Goal: Task Accomplishment & Management: Manage account settings

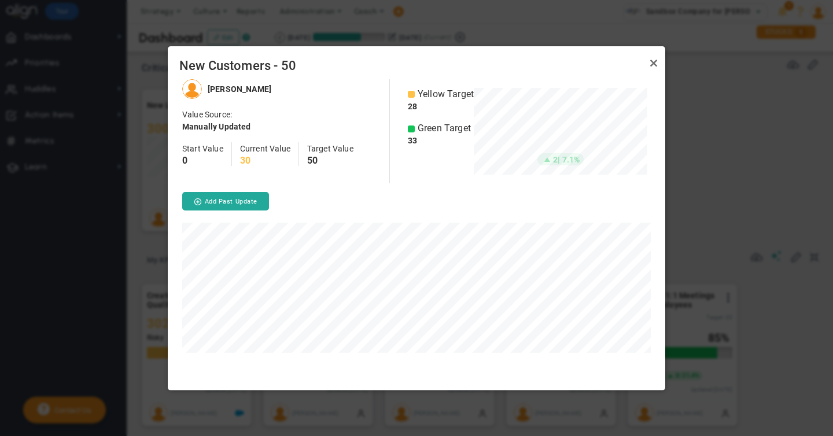
scroll to position [311, 498]
click at [653, 64] on link "Close" at bounding box center [654, 64] width 14 height 14
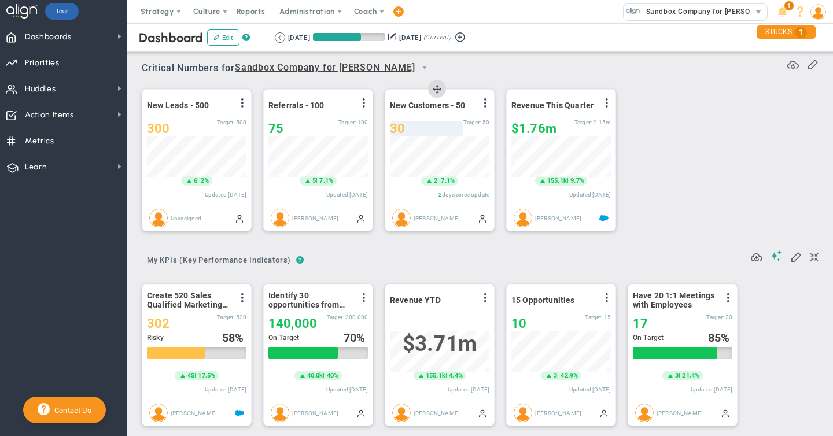
click at [409, 125] on div "30" at bounding box center [427, 129] width 74 height 14
type input "37"
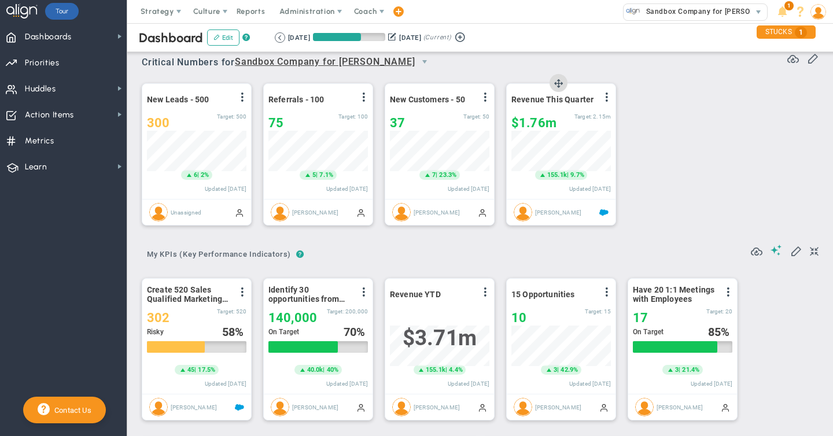
scroll to position [7, 0]
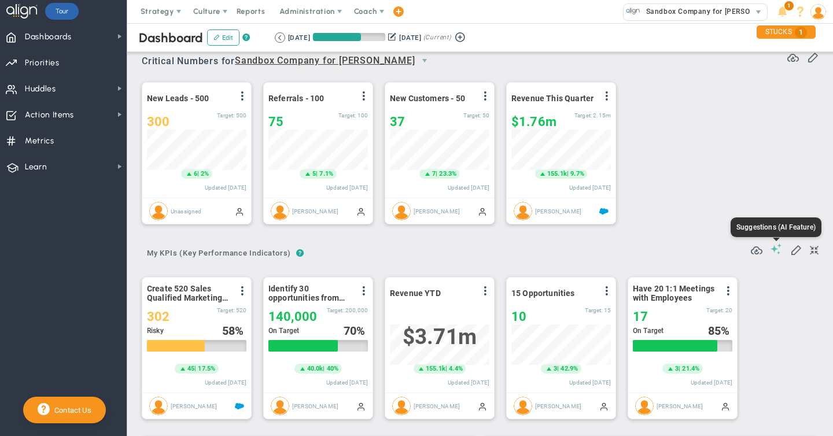
click at [776, 251] on span at bounding box center [777, 249] width 12 height 11
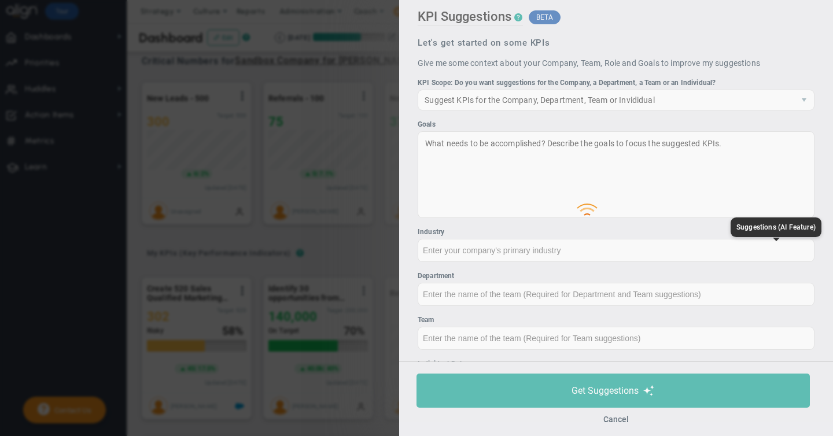
type input "None"
type input "0"
type input "$0"
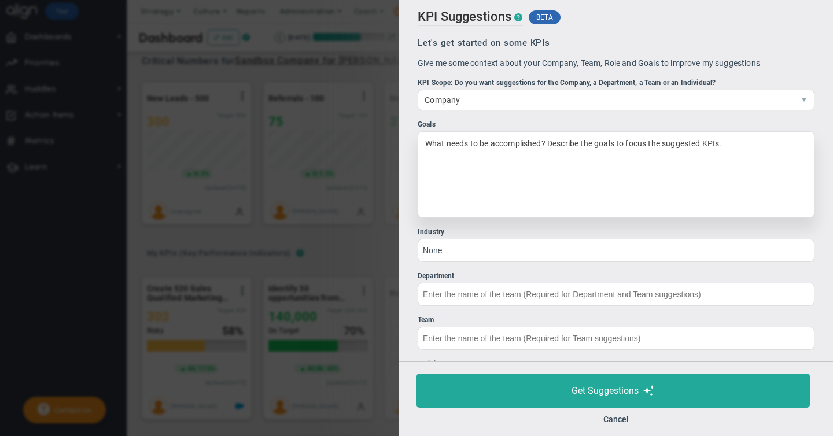
click at [460, 142] on div "What needs to be accomplished? Describe the goals to focus the suggested KPIs." at bounding box center [616, 174] width 397 height 87
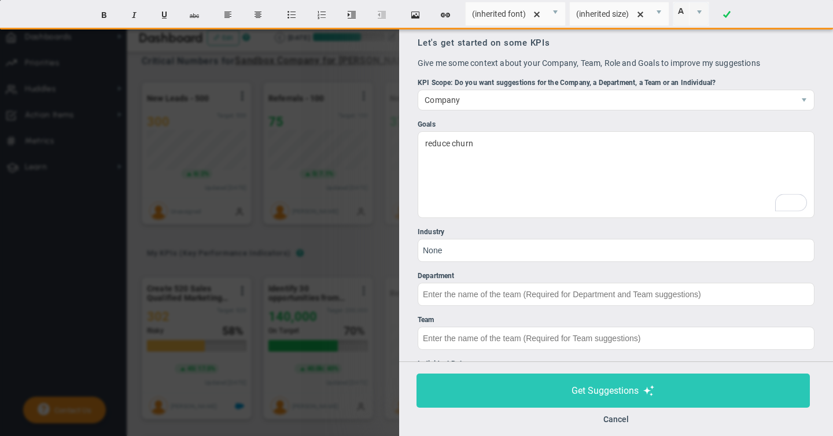
click at [572, 391] on span "Get Suggestions" at bounding box center [605, 390] width 67 height 11
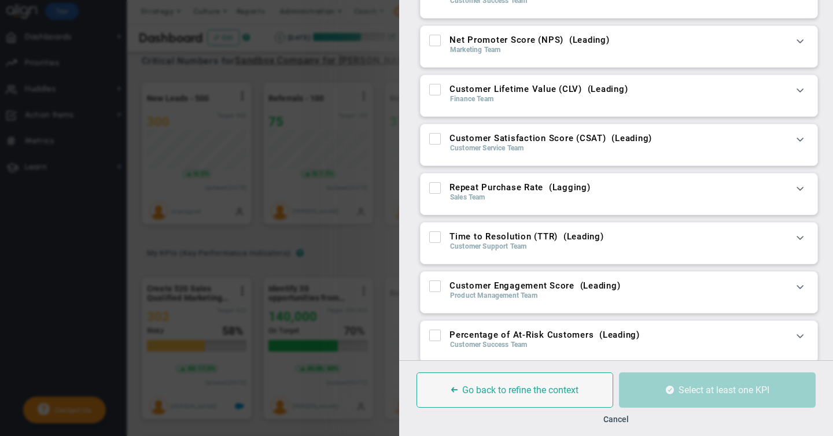
scroll to position [69, 0]
click at [800, 138] on span at bounding box center [801, 139] width 12 height 12
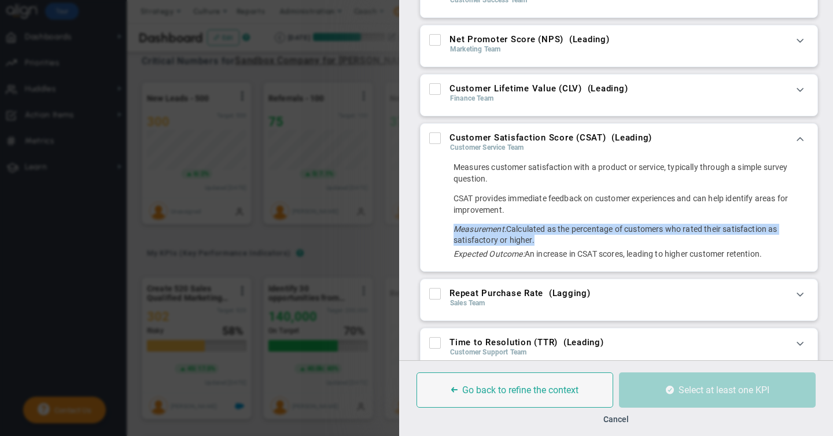
drag, startPoint x: 456, startPoint y: 228, endPoint x: 550, endPoint y: 243, distance: 94.9
click at [550, 243] on div "Measurement: Calculated as the percentage of customers who rated their satisfac…" at bounding box center [631, 235] width 355 height 22
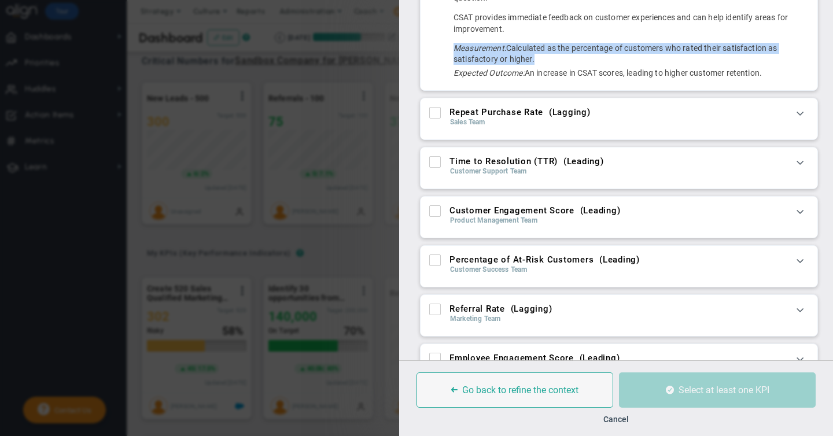
scroll to position [281, 0]
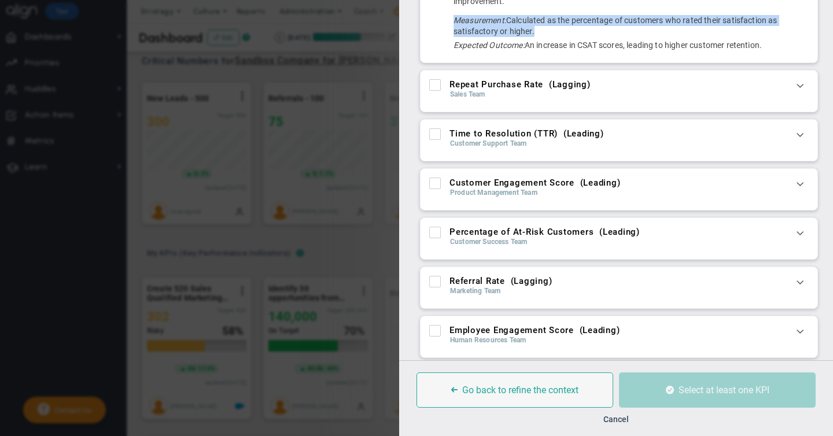
click at [437, 134] on input "Time to Resolution (TTR) ( Leading )" at bounding box center [436, 137] width 8 height 12
checkbox input "true"
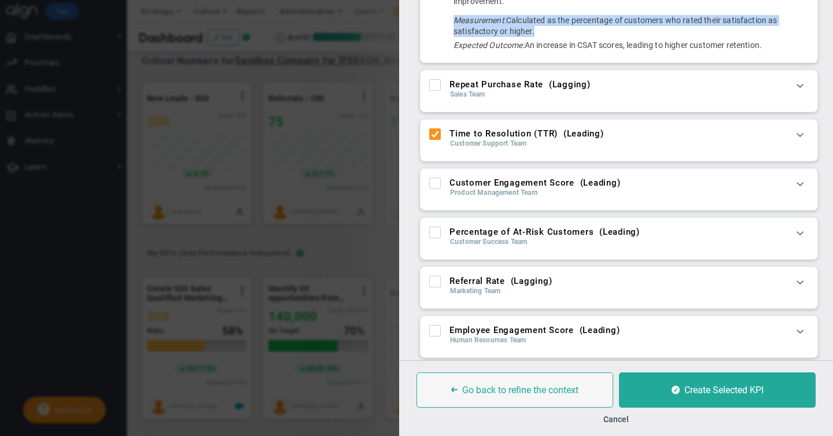
click at [436, 237] on input "Percentage of At-Risk Customers ( Leading )" at bounding box center [436, 235] width 8 height 12
checkbox input "true"
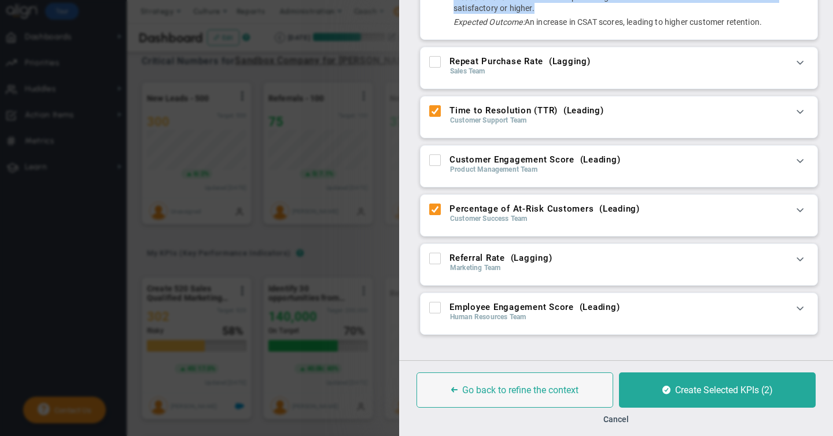
scroll to position [302, 0]
click at [433, 256] on input "Referral Rate ( Lagging )" at bounding box center [436, 261] width 8 height 12
checkbox input "true"
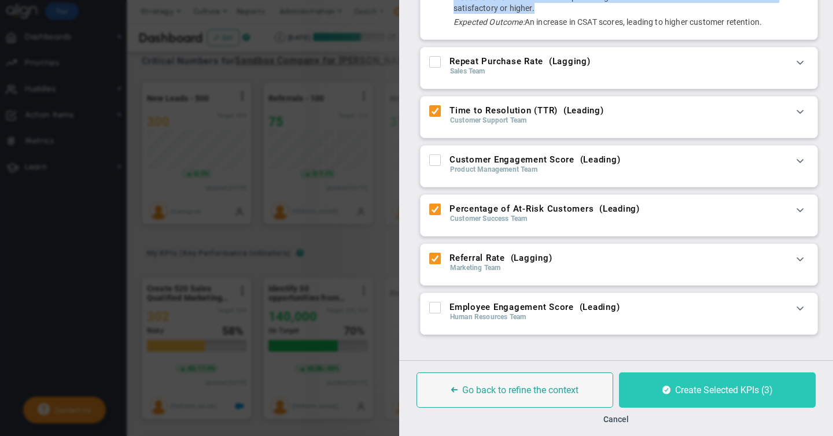
click at [710, 396] on button "Create Selected KPIs (3)" at bounding box center [717, 390] width 197 height 35
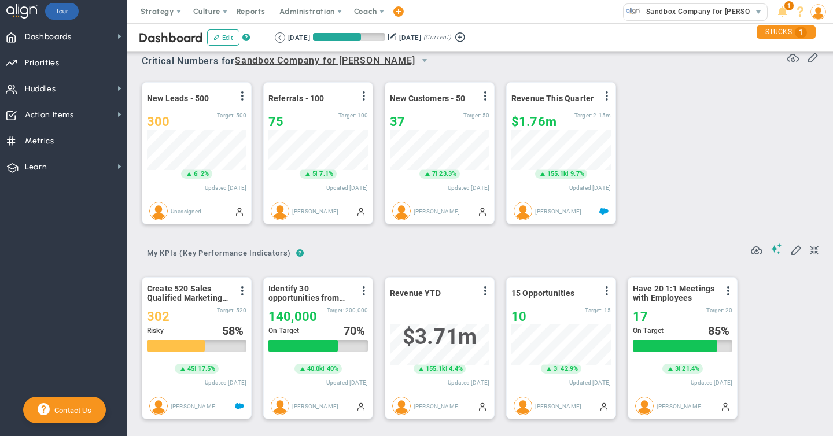
scroll to position [41, 100]
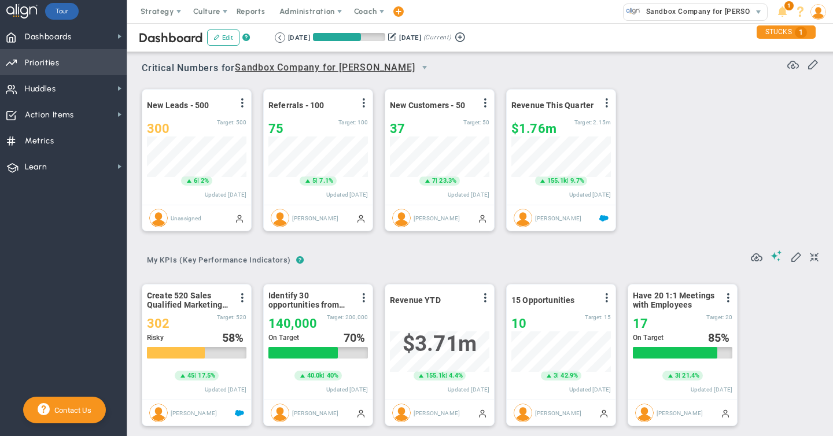
click at [41, 64] on span "Priorities" at bounding box center [42, 63] width 35 height 24
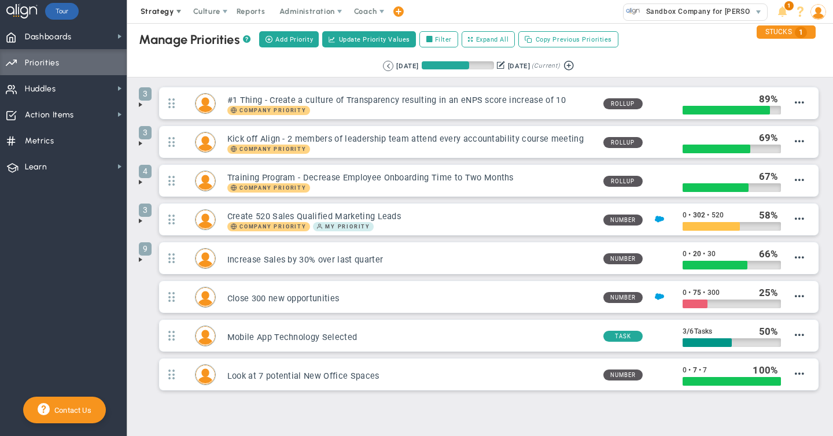
click at [171, 10] on span "Strategy" at bounding box center [158, 11] width 34 height 9
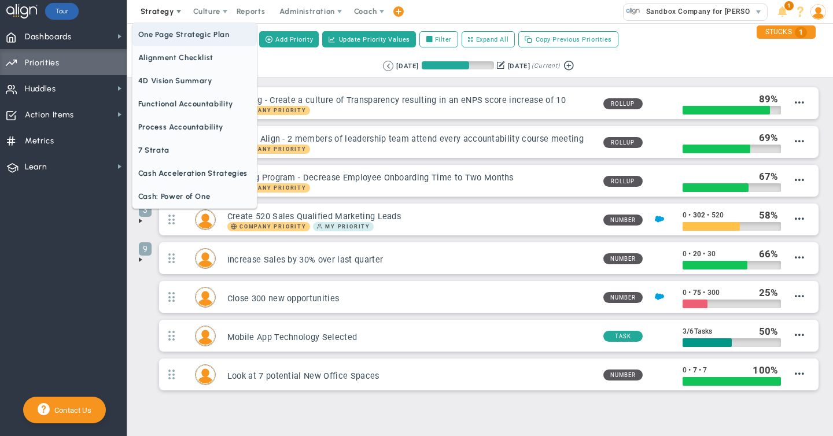
click at [173, 34] on span "One Page Strategic Plan" at bounding box center [195, 34] width 124 height 23
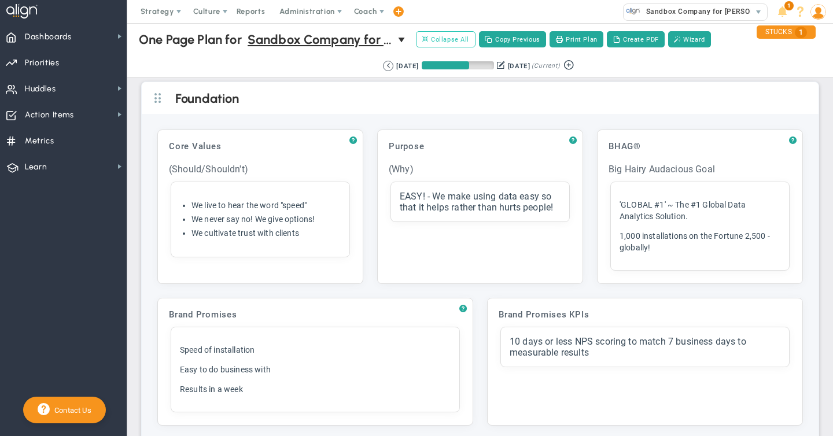
click at [449, 39] on span "Collapse All" at bounding box center [446, 39] width 47 height 10
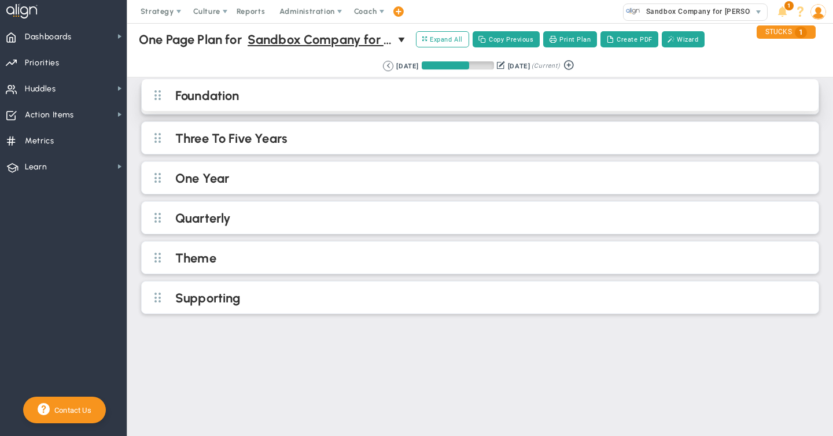
click at [237, 98] on h2 "Foundation" at bounding box center [489, 96] width 629 height 17
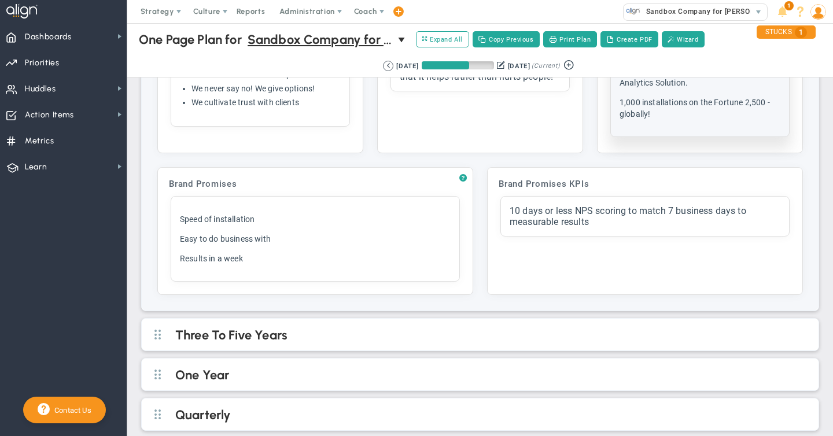
scroll to position [218, 0]
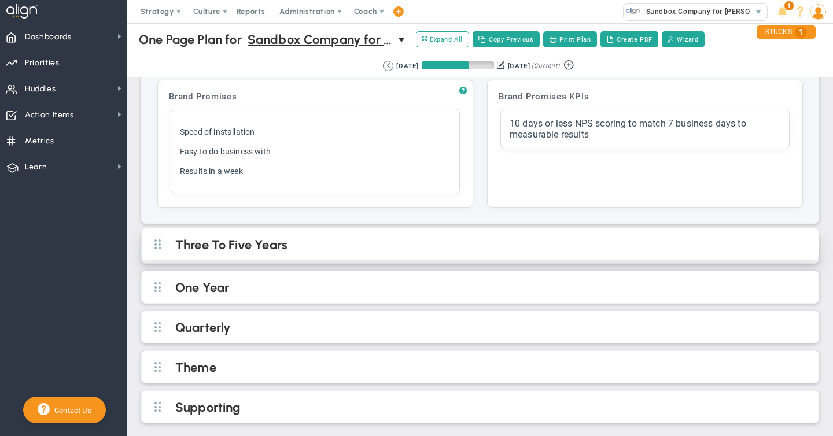
click at [285, 244] on h2 "Three To Five Years" at bounding box center [489, 245] width 629 height 17
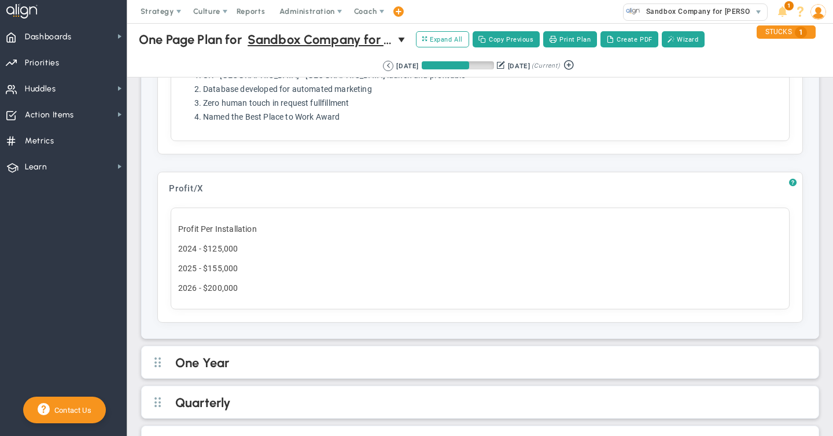
scroll to position [854, 0]
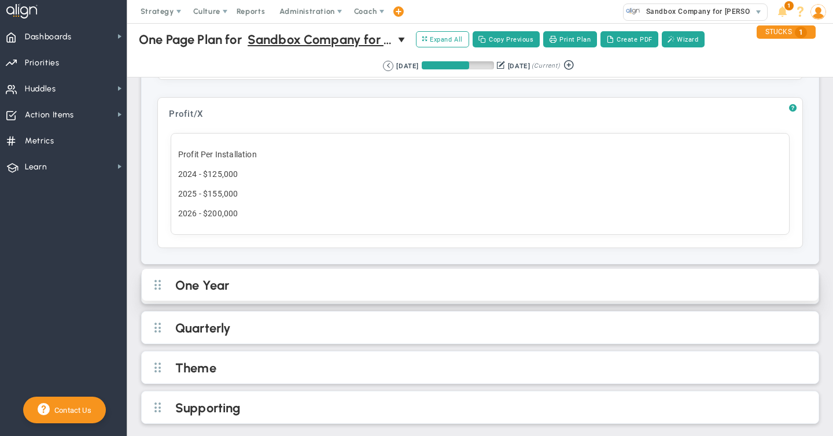
click at [278, 282] on h2 "One Year" at bounding box center [489, 286] width 629 height 17
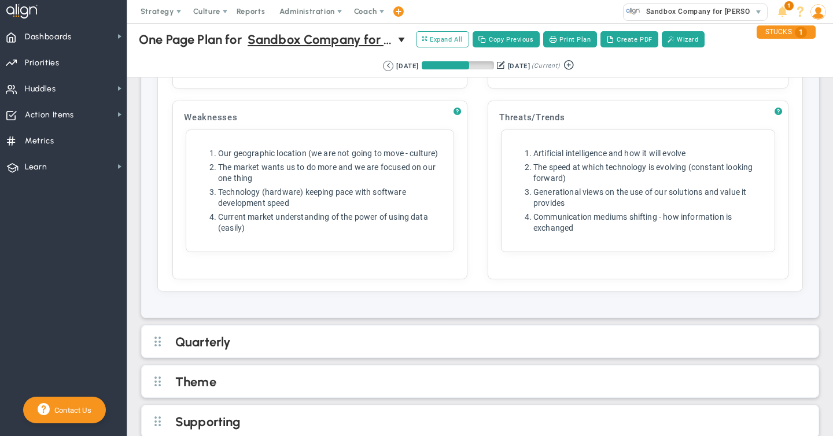
scroll to position [2106, 0]
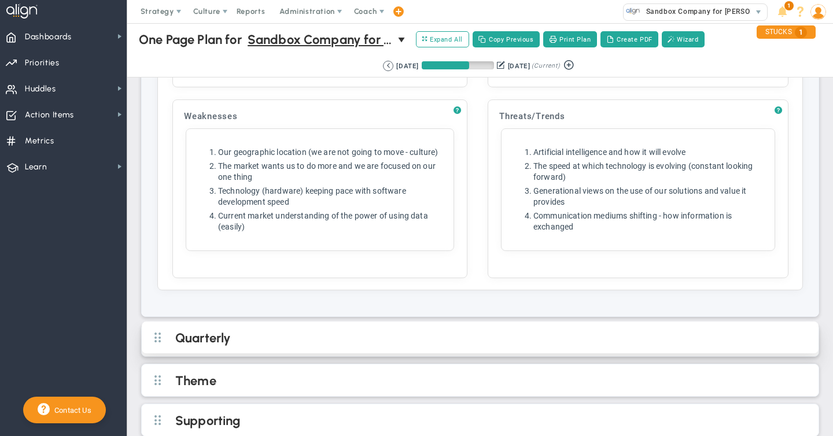
click at [289, 330] on h2 "Quarterly" at bounding box center [489, 338] width 629 height 17
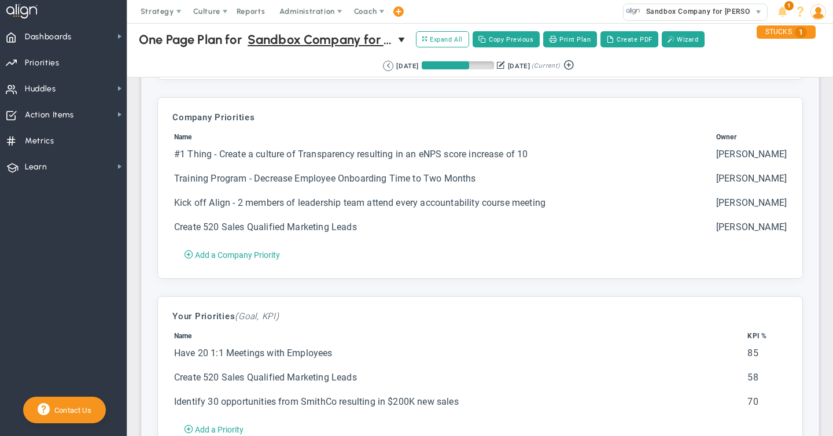
scroll to position [2919, 0]
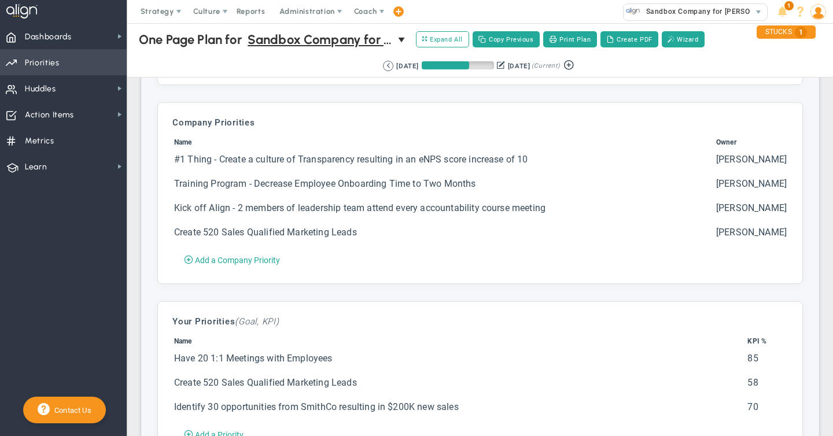
click at [36, 65] on span "Priorities" at bounding box center [42, 63] width 35 height 24
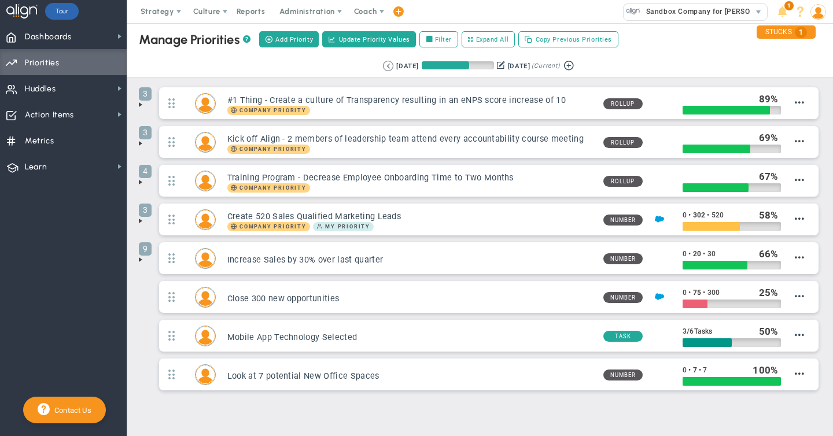
click at [141, 222] on span at bounding box center [140, 220] width 9 height 9
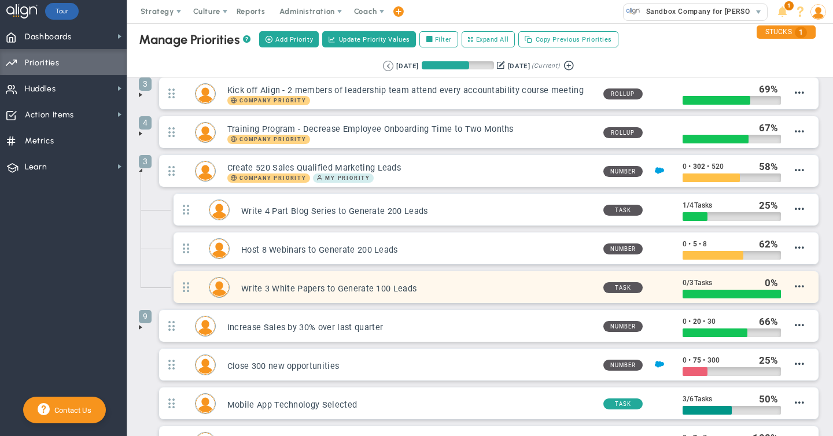
scroll to position [60, 0]
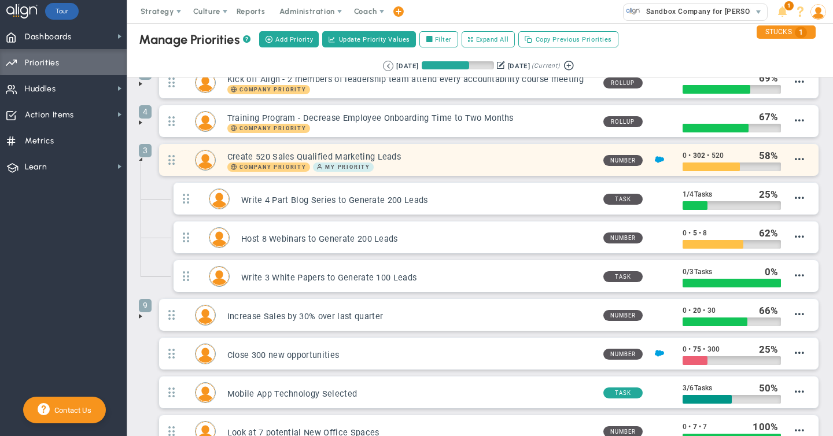
click at [479, 159] on h3 "Create 520 Sales Qualified Marketing Leads" at bounding box center [410, 157] width 367 height 11
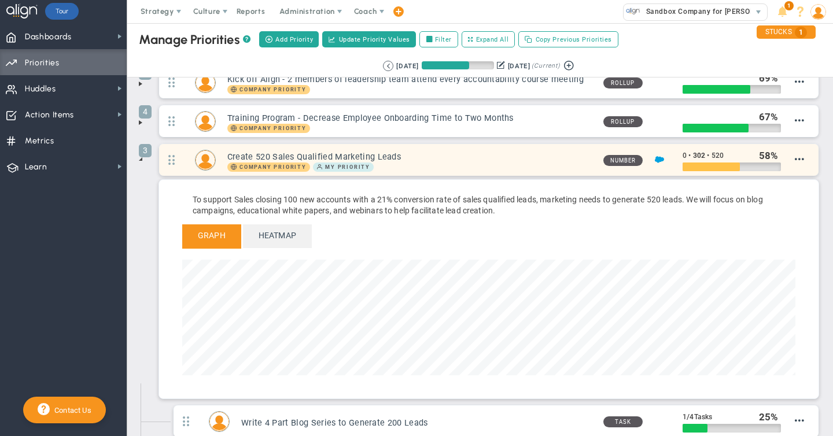
scroll to position [133, 614]
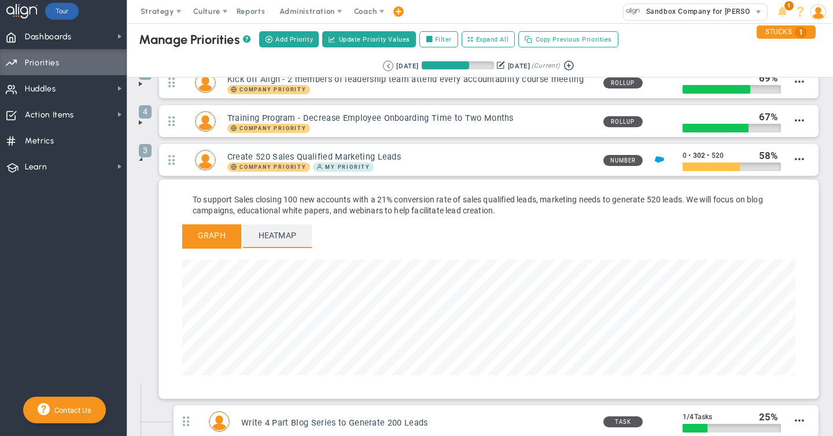
click at [269, 233] on span "Heatmap" at bounding box center [277, 236] width 69 height 23
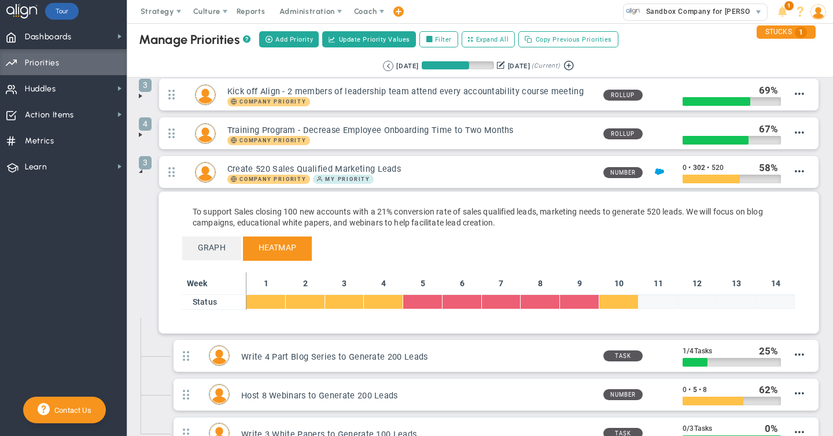
scroll to position [48, 0]
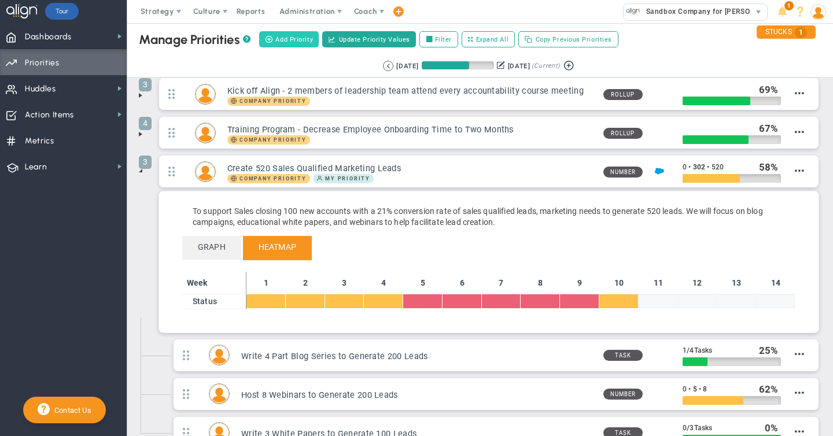
click at [292, 38] on span "Add Priority" at bounding box center [295, 40] width 38 height 10
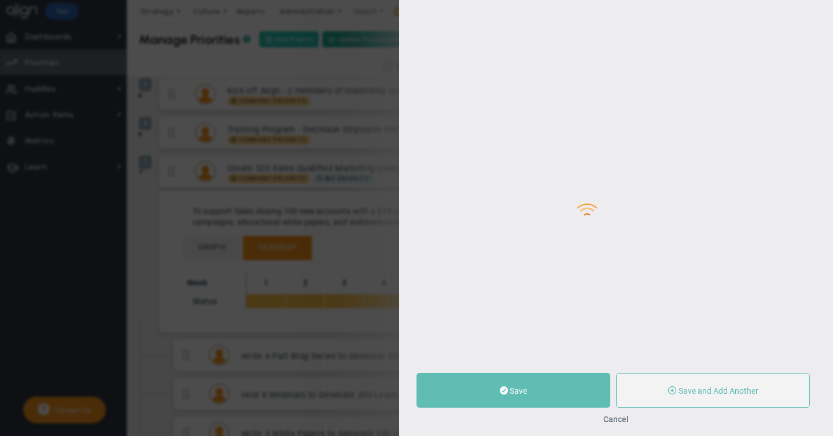
type input "0"
radio input "true"
type input "[PERSON_NAME]"
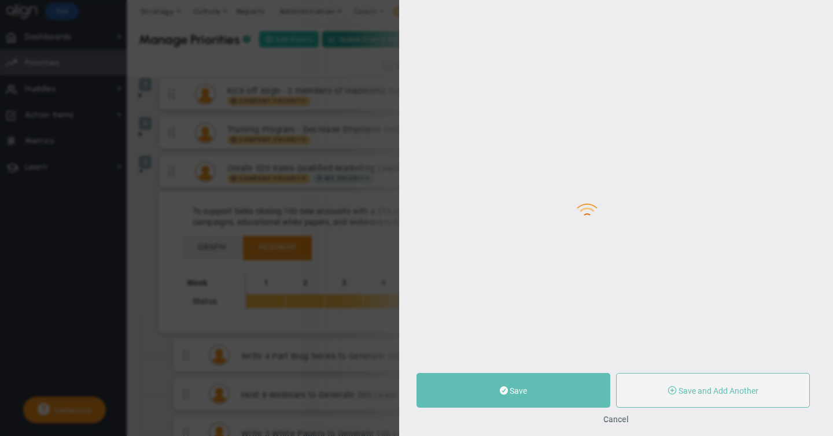
type input "0"
radio input "true"
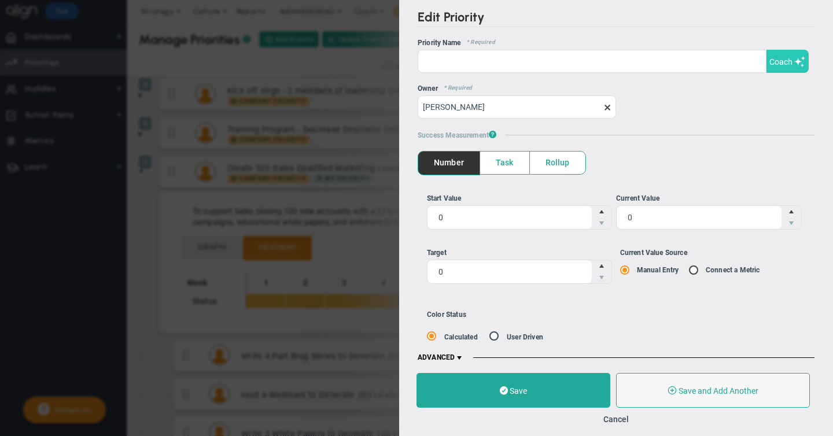
click at [785, 61] on span "Coach" at bounding box center [781, 61] width 23 height 9
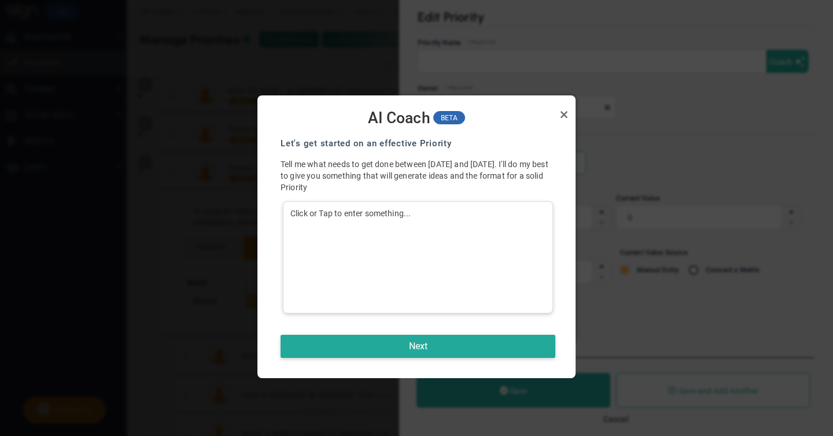
click at [343, 211] on div "Click or Tap to enter something..." at bounding box center [418, 257] width 270 height 112
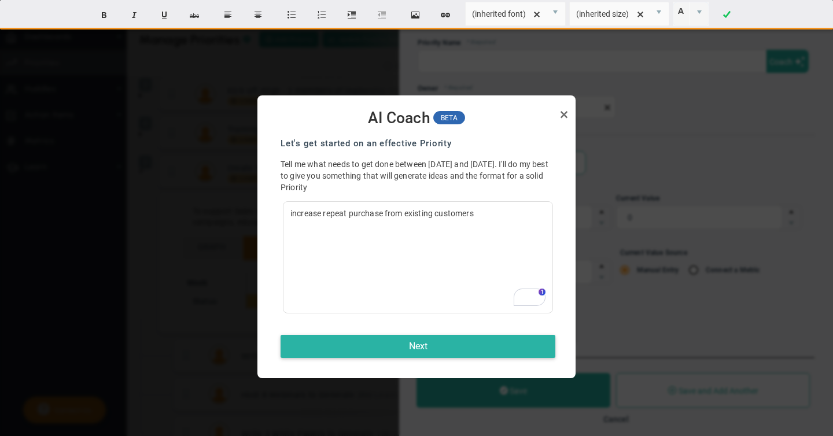
click at [419, 339] on button "Next" at bounding box center [418, 346] width 275 height 23
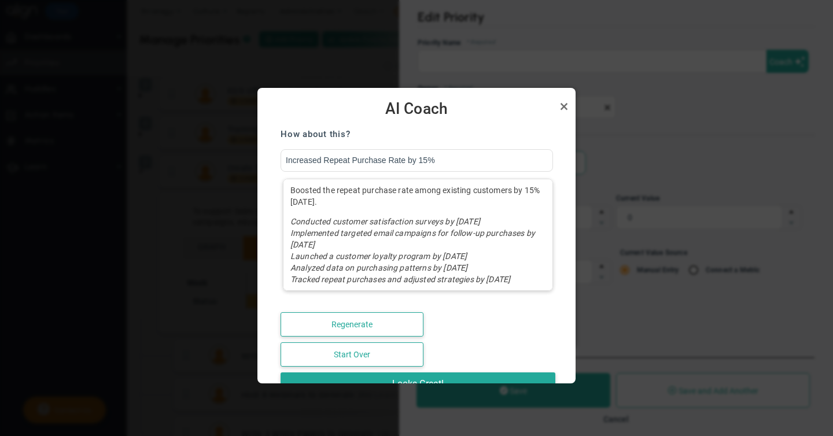
scroll to position [20, 0]
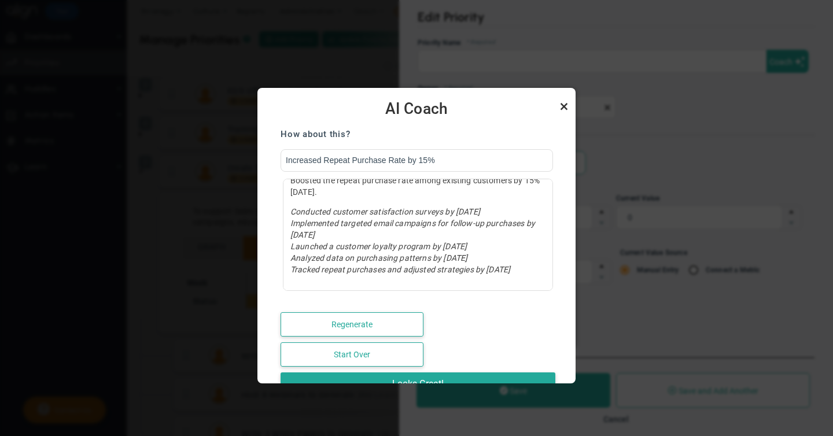
click at [565, 106] on link "Close" at bounding box center [564, 107] width 14 height 14
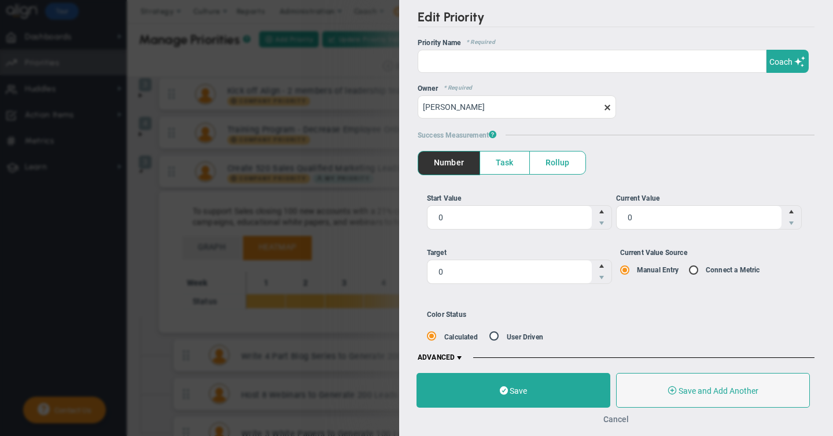
click at [618, 419] on button "Cancel" at bounding box center [616, 419] width 25 height 9
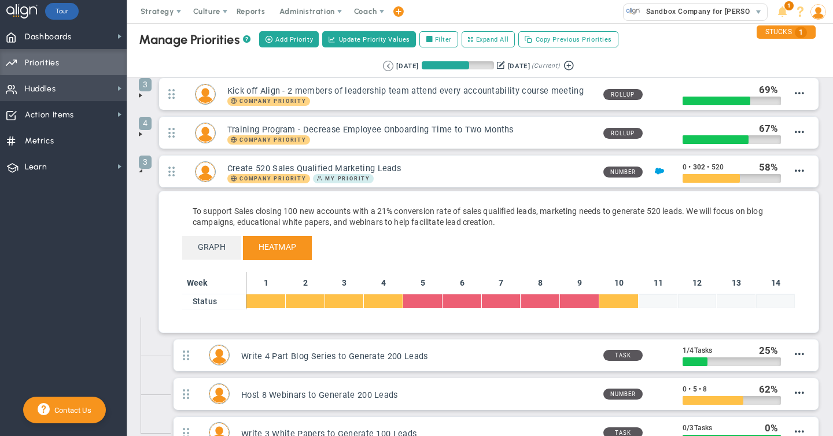
click at [44, 85] on span "Huddles" at bounding box center [40, 89] width 31 height 24
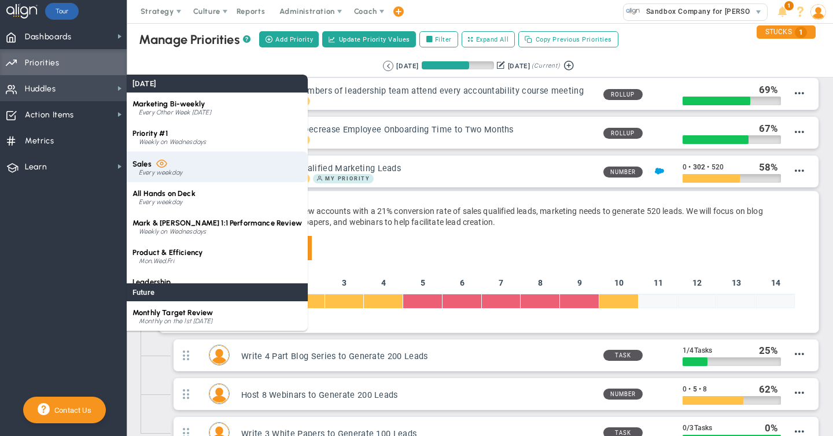
click at [178, 170] on div "Every weekday" at bounding box center [220, 173] width 163 height 7
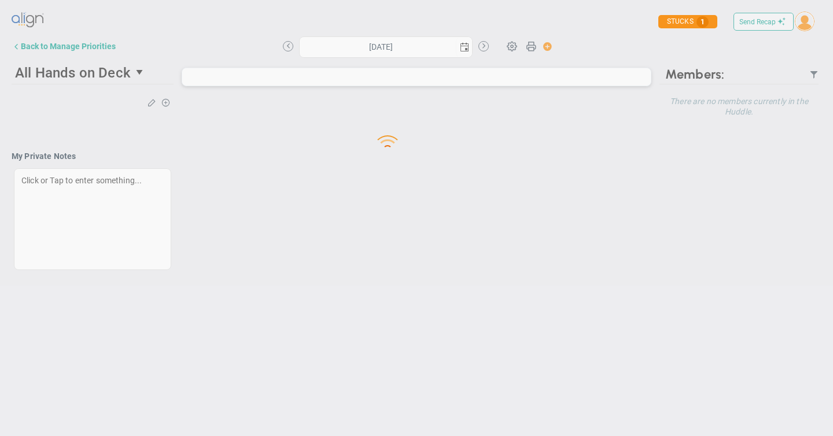
type input "[DATE]"
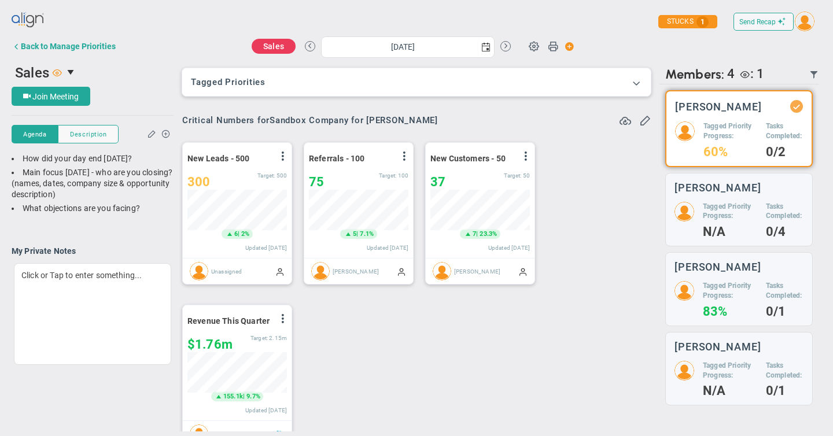
scroll to position [578745, 578686]
click at [638, 83] on span at bounding box center [637, 83] width 12 height 12
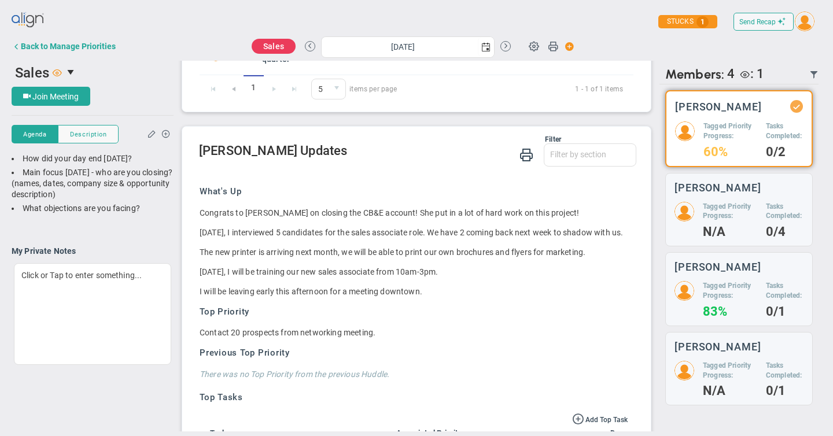
scroll to position [865, 0]
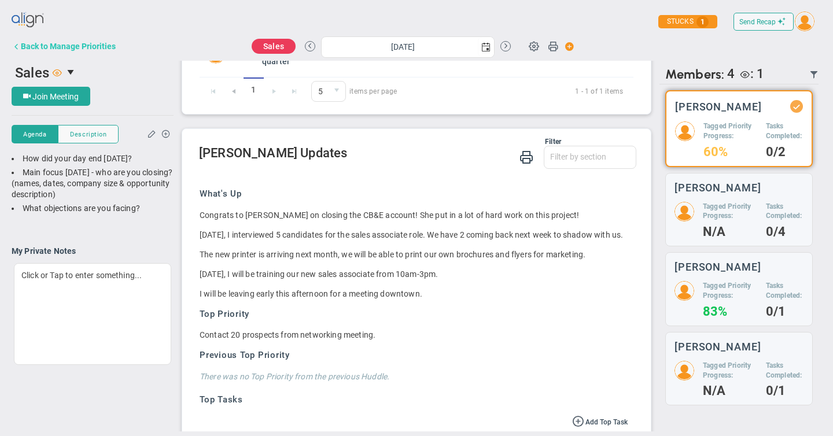
click at [64, 47] on div "Back to Manage Priorities" at bounding box center [68, 46] width 95 height 9
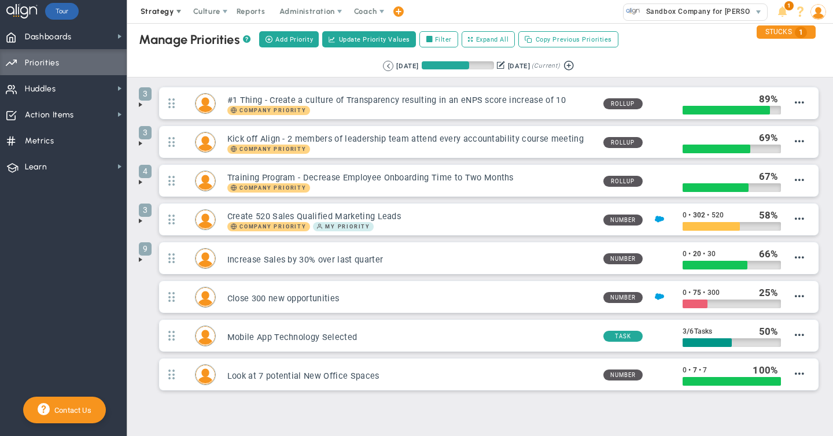
click at [177, 13] on span at bounding box center [178, 11] width 9 height 9
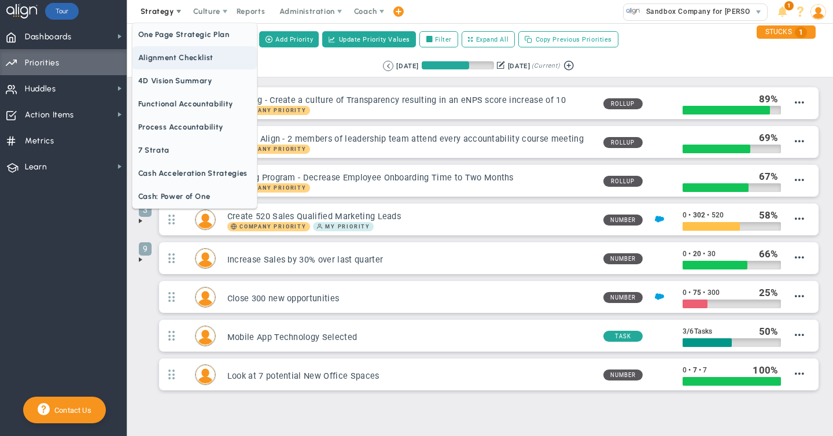
click at [167, 57] on span "Alignment Checklist" at bounding box center [195, 57] width 124 height 23
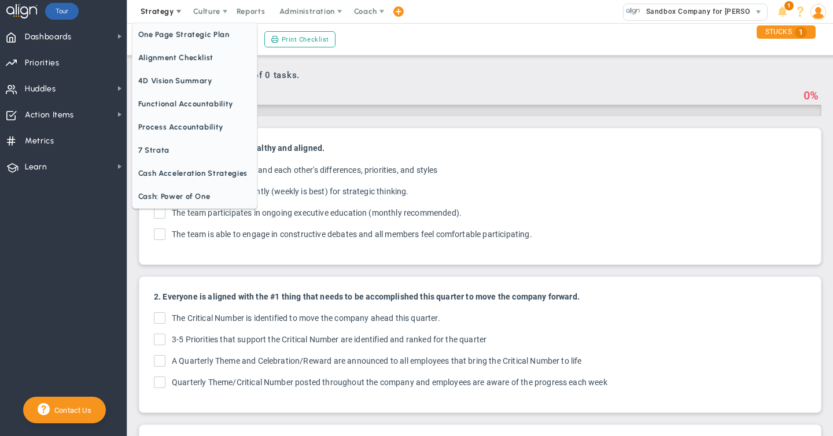
checkbox input "true"
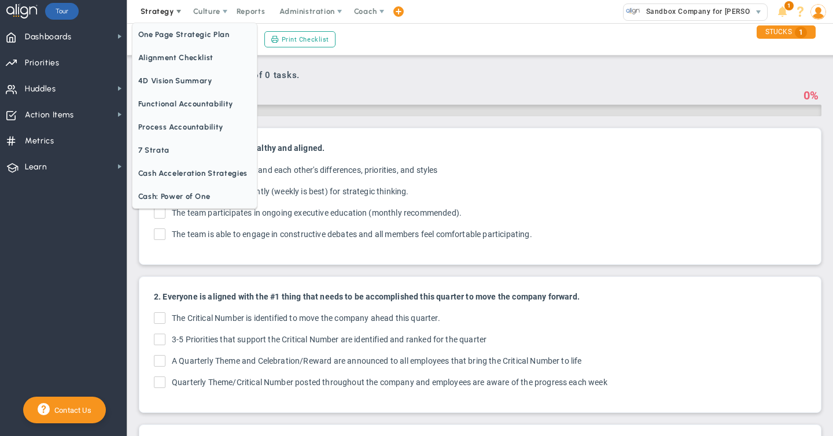
checkbox input "true"
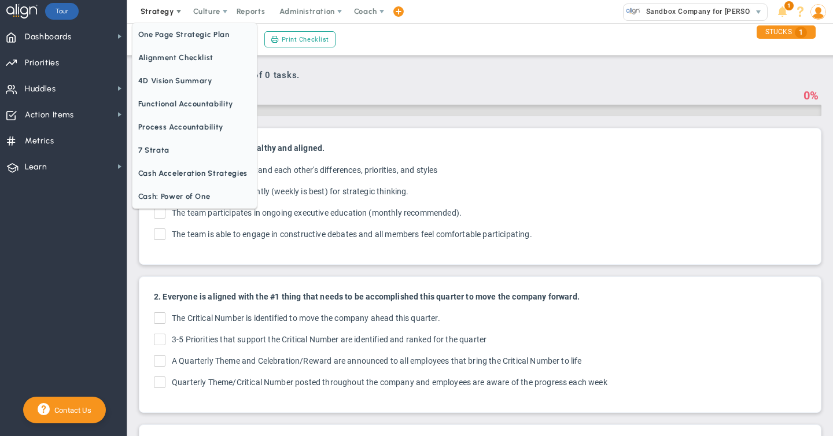
checkbox input "true"
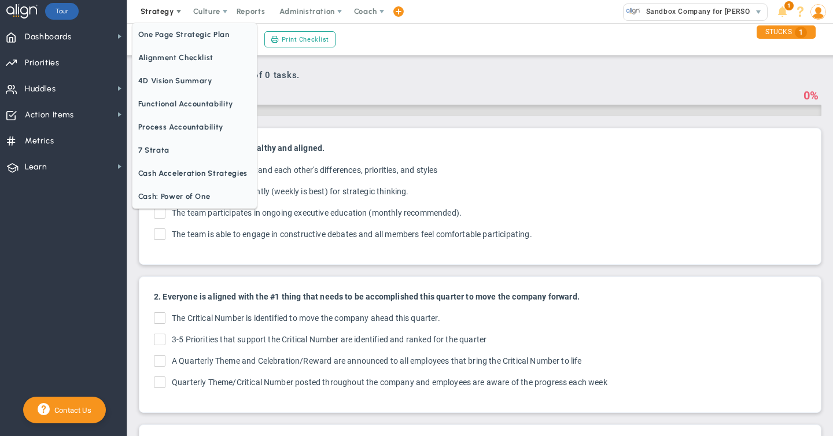
checkbox input "true"
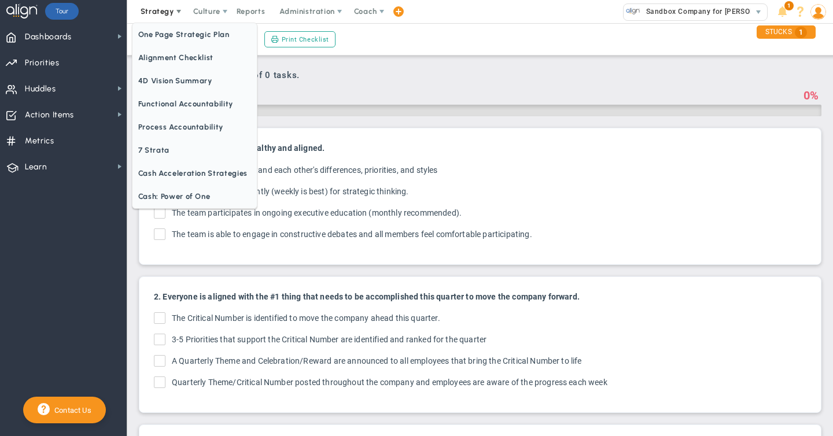
checkbox input "true"
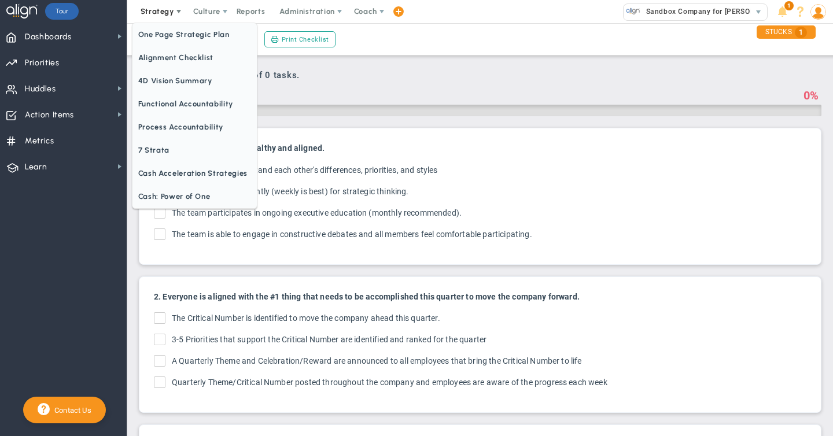
checkbox input "true"
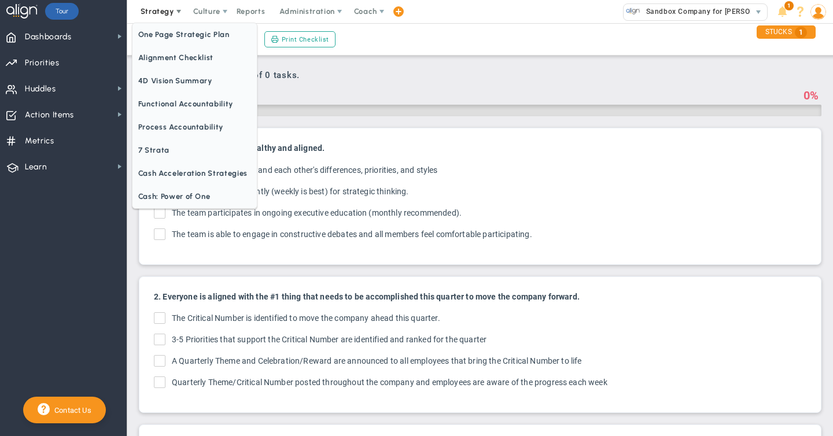
checkbox input "true"
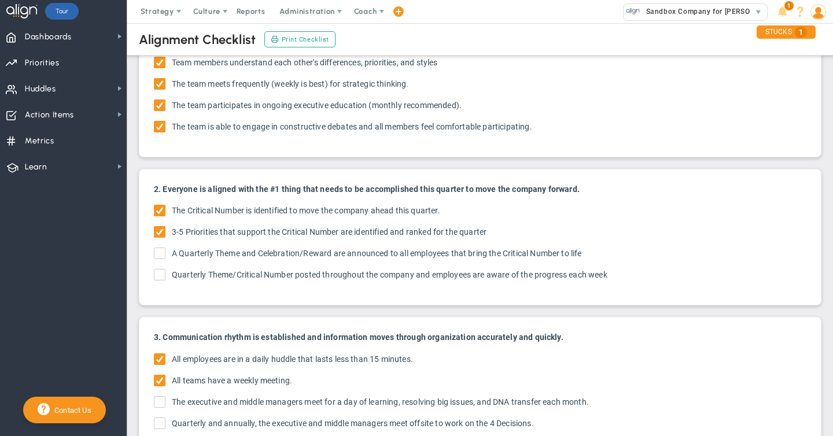
scroll to position [102, 0]
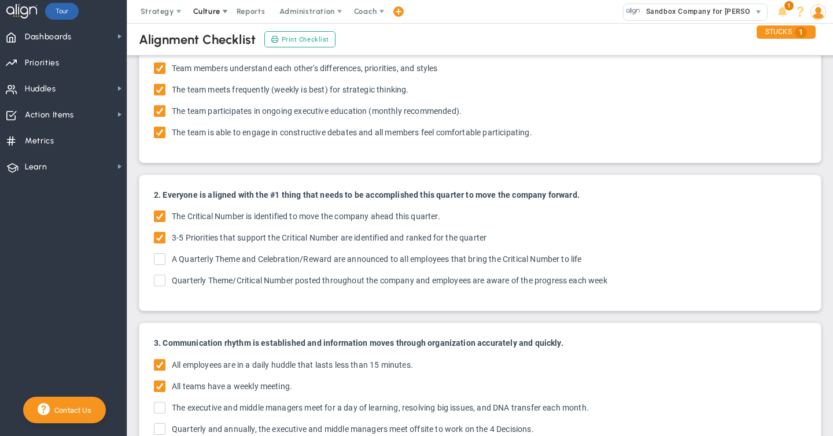
click at [216, 9] on span "Culture" at bounding box center [206, 11] width 27 height 9
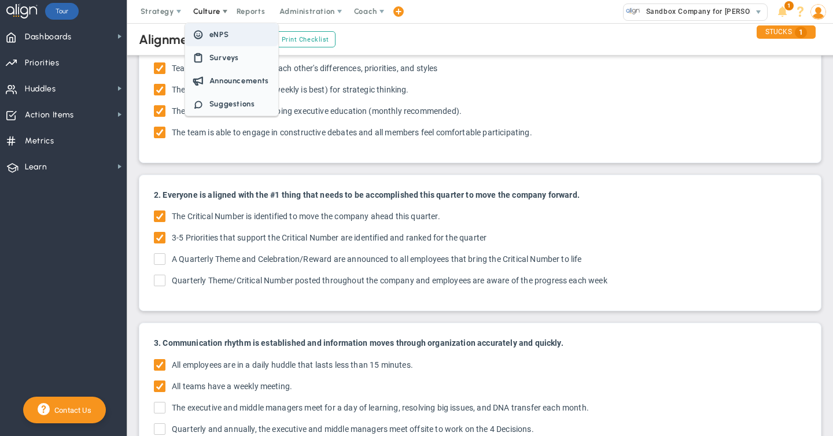
click at [214, 36] on span "eNPS" at bounding box center [220, 34] width 20 height 9
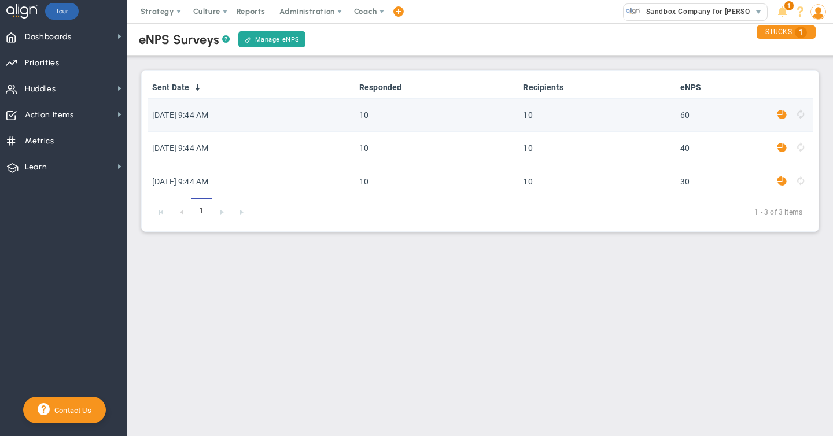
click at [782, 112] on span at bounding box center [782, 114] width 10 height 13
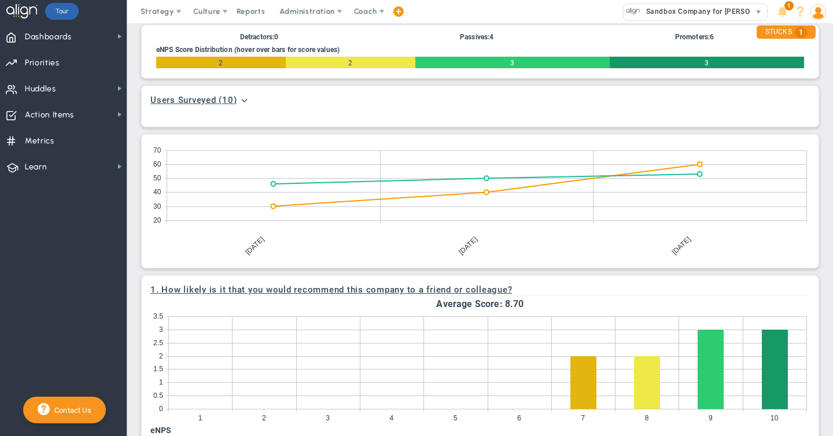
scroll to position [445, 0]
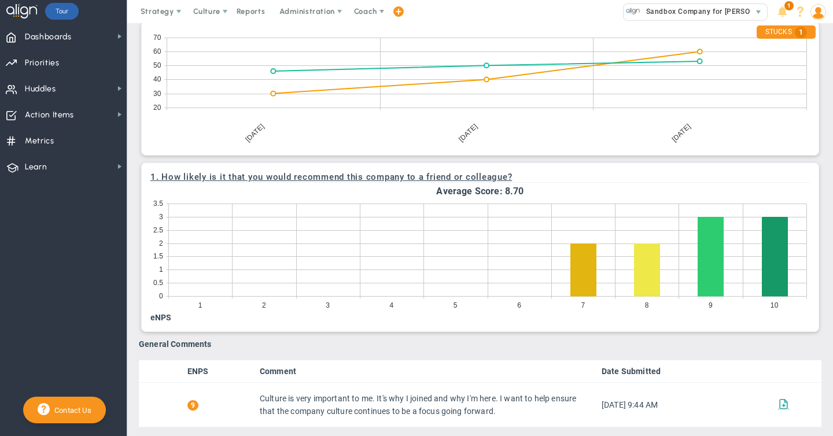
click at [821, 13] on img at bounding box center [819, 12] width 16 height 16
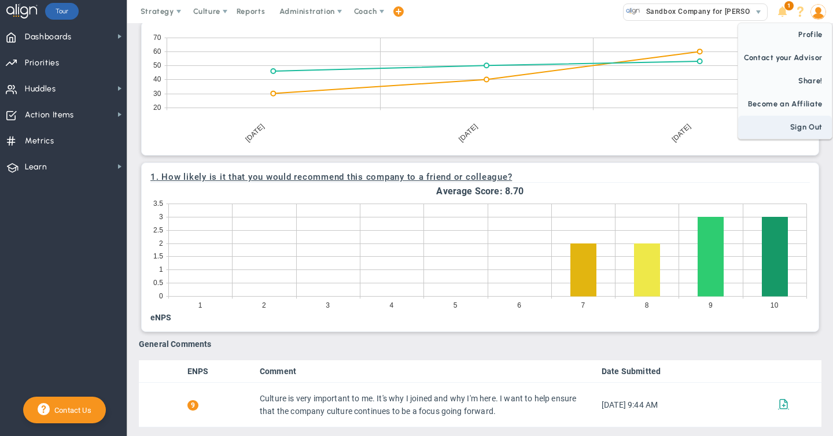
click at [796, 127] on span "Sign Out" at bounding box center [786, 127] width 94 height 23
